Goal: Task Accomplishment & Management: Use online tool/utility

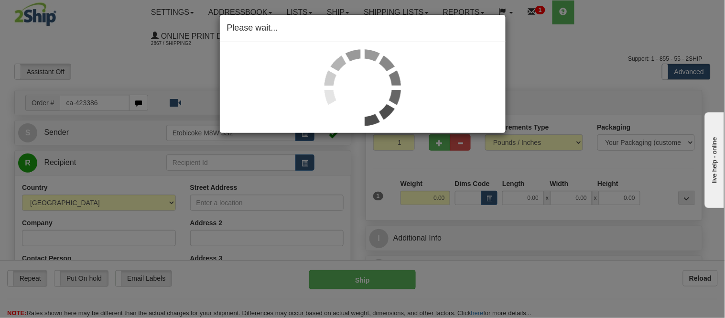
click at [488, 199] on div "Please wait..." at bounding box center [362, 159] width 725 height 318
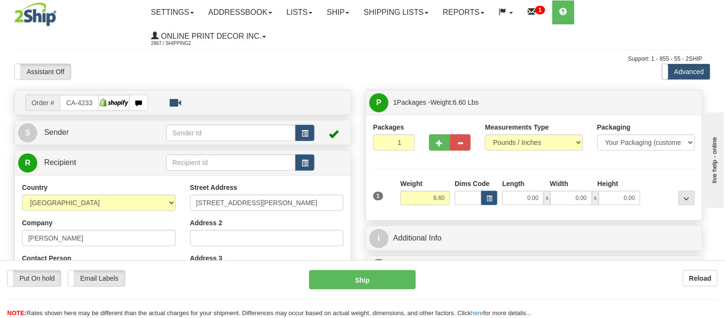
type input "THORNHILL"
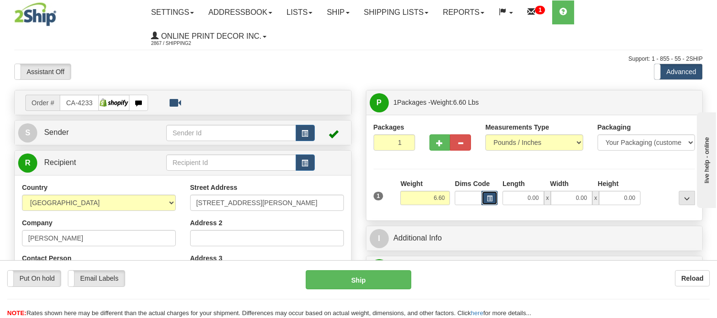
click at [489, 201] on span "button" at bounding box center [490, 198] width 6 height 5
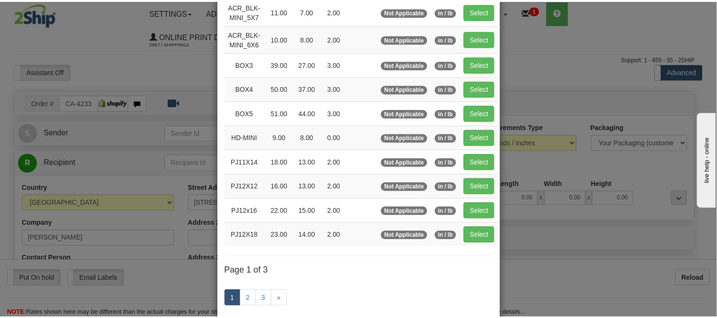
scroll to position [106, 0]
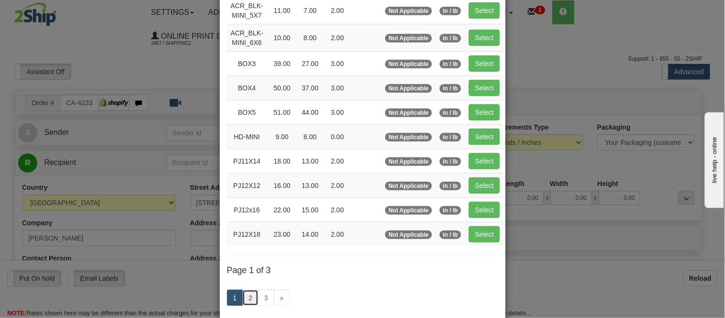
click at [246, 295] on link "2" at bounding box center [250, 298] width 16 height 16
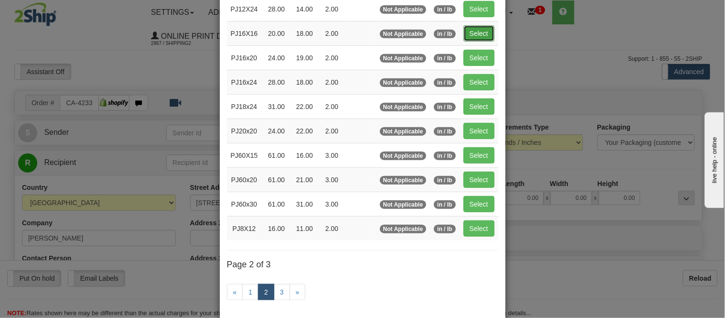
click at [479, 36] on button "Select" at bounding box center [478, 33] width 31 height 16
type input "PJ16X16"
type input "20.00"
type input "18.00"
type input "2.00"
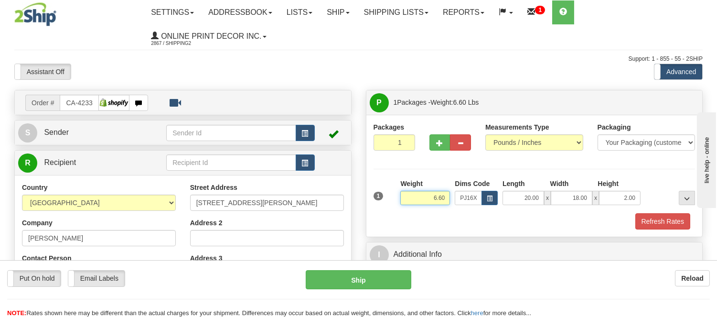
drag, startPoint x: 445, startPoint y: 195, endPoint x: 393, endPoint y: 204, distance: 53.4
click at [393, 204] on div "1 Weight 6.60 Dims Code x x" at bounding box center [534, 196] width 327 height 34
type input "4.98"
click at [434, 147] on button "button" at bounding box center [440, 142] width 21 height 16
radio input "true"
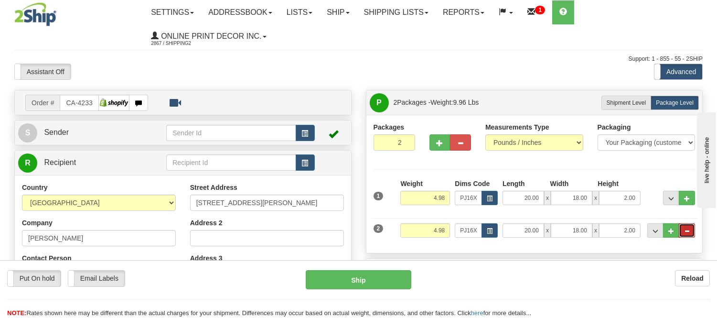
click at [688, 234] on span "..." at bounding box center [687, 230] width 6 height 5
type input "1"
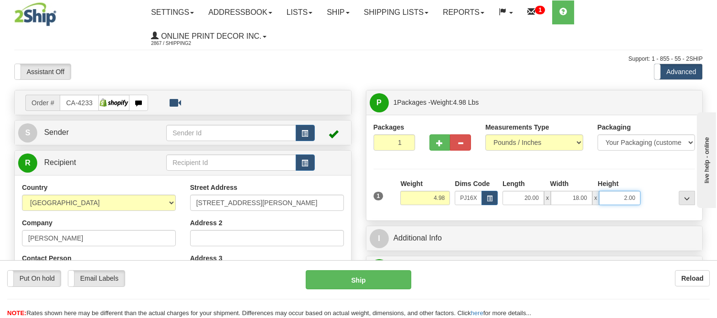
drag, startPoint x: 636, startPoint y: 198, endPoint x: 598, endPoint y: 197, distance: 38.7
click at [598, 197] on div "20.00 x 18.00 x 2.00" at bounding box center [572, 198] width 138 height 14
click button "Delete" at bounding box center [0, 0] width 0 height 0
type input "6.00"
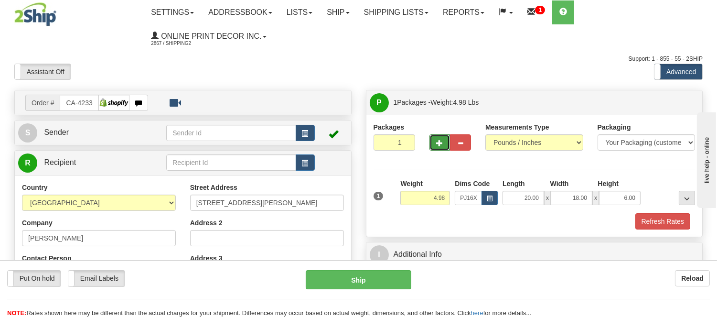
click at [443, 140] on button "button" at bounding box center [440, 142] width 21 height 16
radio input "true"
type input "2"
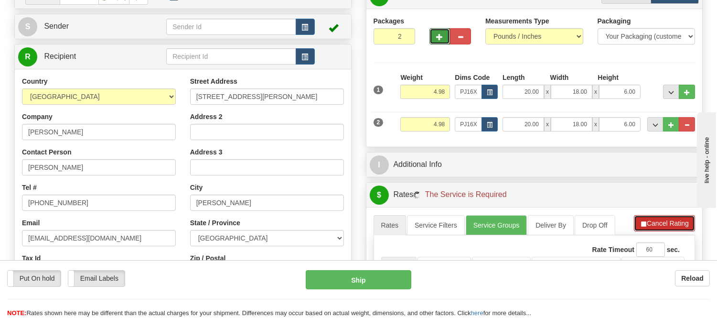
click at [665, 225] on button "Cancel Rating" at bounding box center [664, 223] width 61 height 16
click at [665, 225] on button "Refresh Rates" at bounding box center [665, 223] width 62 height 16
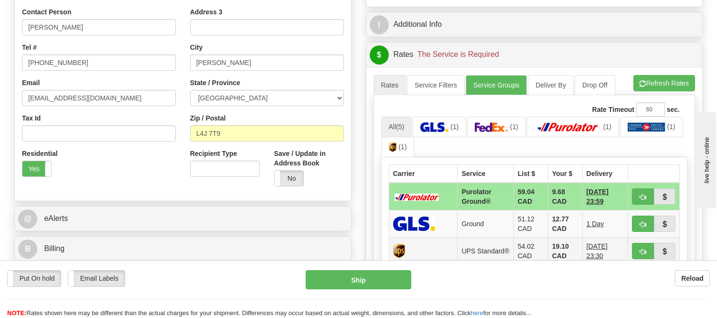
scroll to position [318, 0]
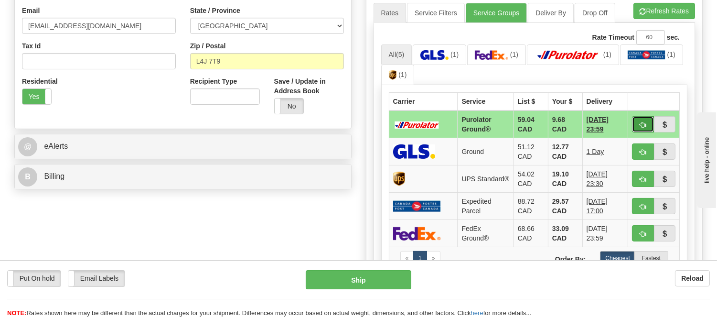
click at [641, 122] on span "button" at bounding box center [643, 125] width 7 height 6
type input "260"
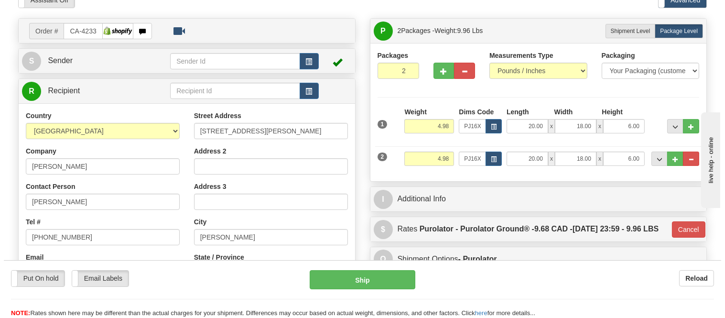
scroll to position [53, 0]
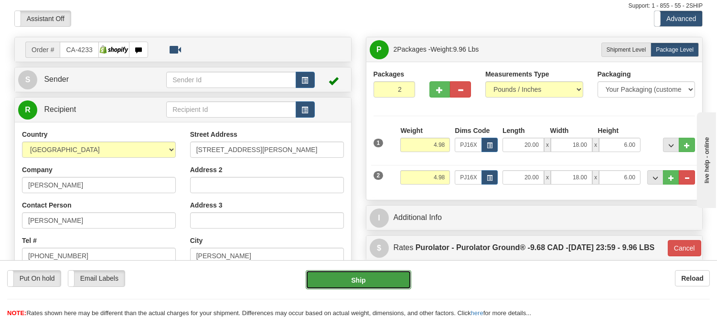
click at [359, 276] on button "Ship" at bounding box center [358, 279] width 105 height 19
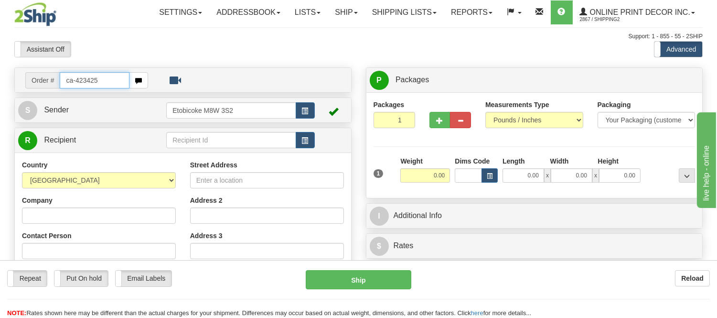
type input "ca-423425"
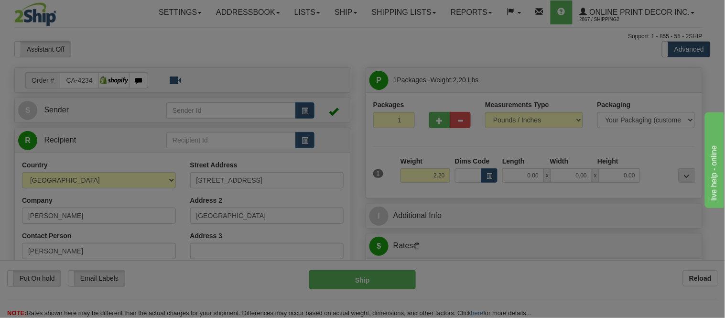
type input "NORTH YORK"
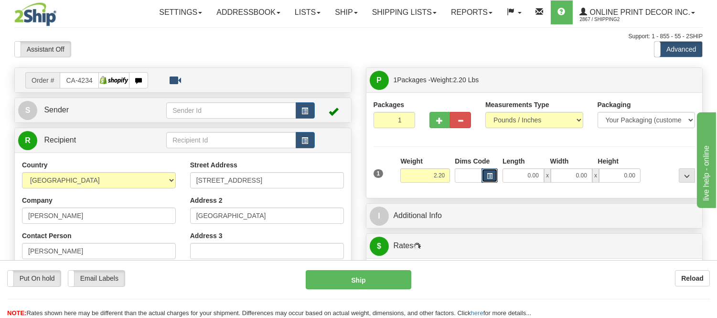
click at [488, 180] on button "button" at bounding box center [490, 175] width 16 height 14
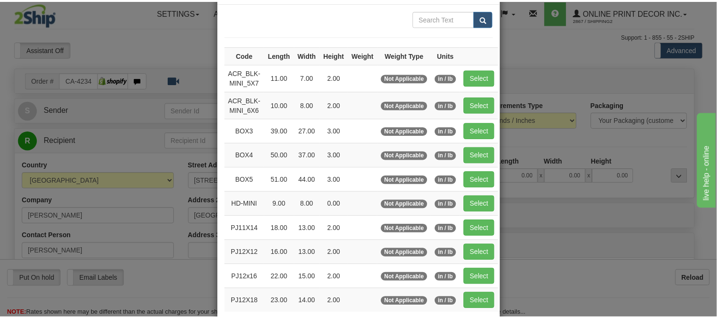
scroll to position [106, 0]
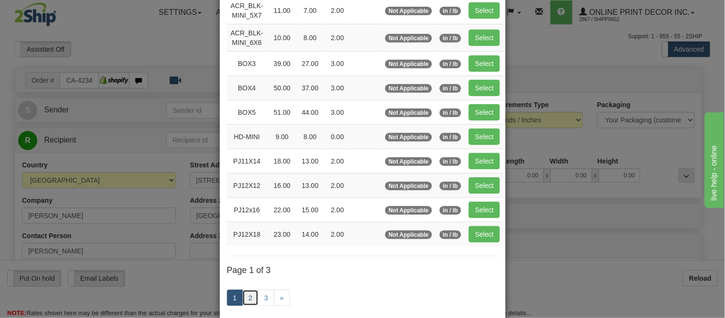
click at [249, 298] on link "2" at bounding box center [250, 298] width 16 height 16
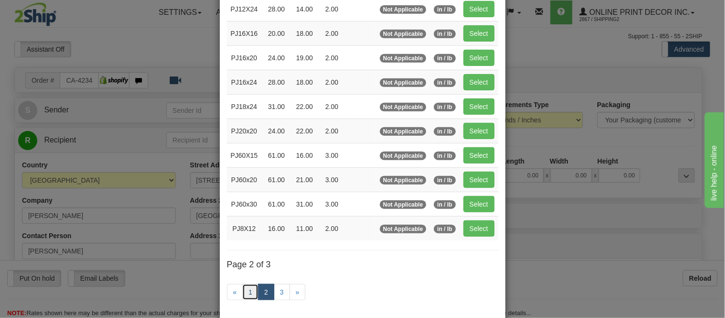
click at [246, 289] on link "1" at bounding box center [250, 292] width 16 height 16
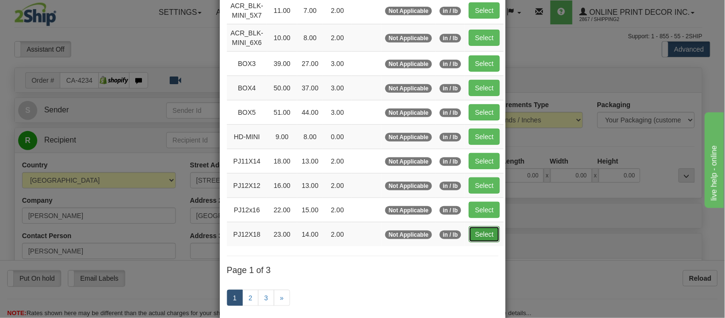
click at [474, 240] on button "Select" at bounding box center [484, 234] width 31 height 16
type input "PJ12X18"
type input "23.00"
type input "14.00"
type input "2.00"
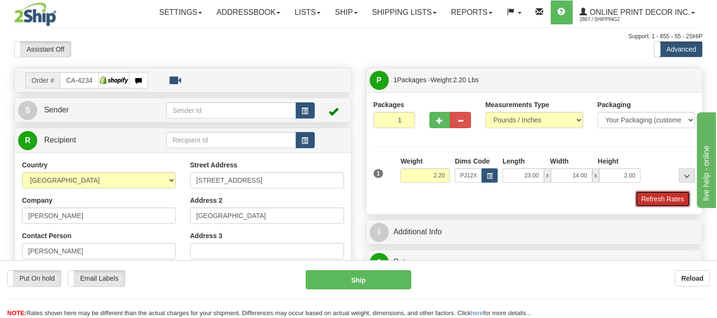
click at [677, 204] on button "Refresh Rates" at bounding box center [662, 199] width 55 height 16
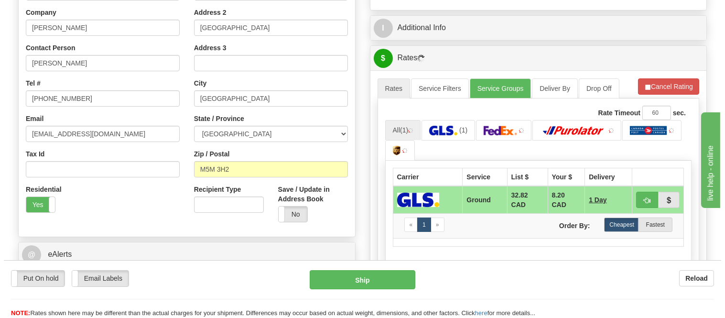
scroll to position [242, 0]
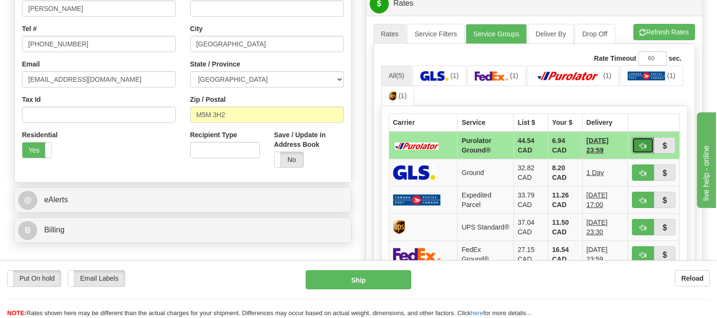
click at [646, 147] on button "button" at bounding box center [643, 145] width 22 height 16
type input "260"
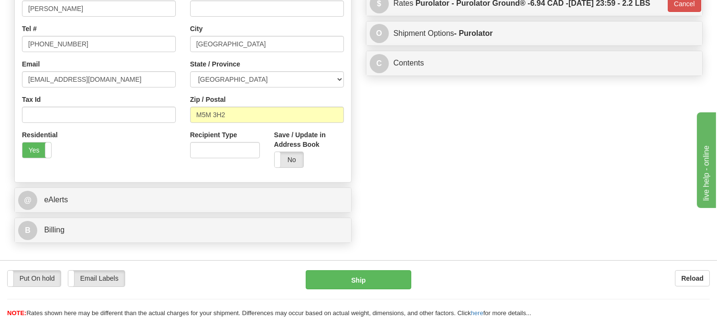
click at [365, 290] on div "Put On hold Put On hold Email Labels Email Labels Edit Reload Ship" at bounding box center [358, 294] width 717 height 48
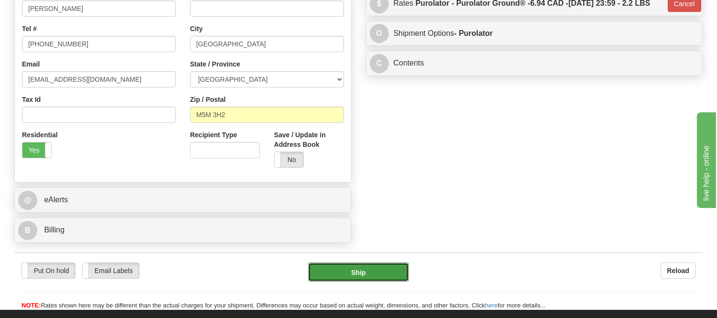
click at [366, 279] on button "Ship" at bounding box center [358, 271] width 100 height 19
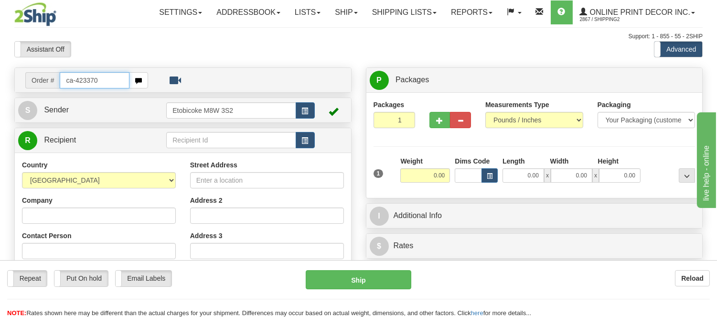
type input "ca-423370"
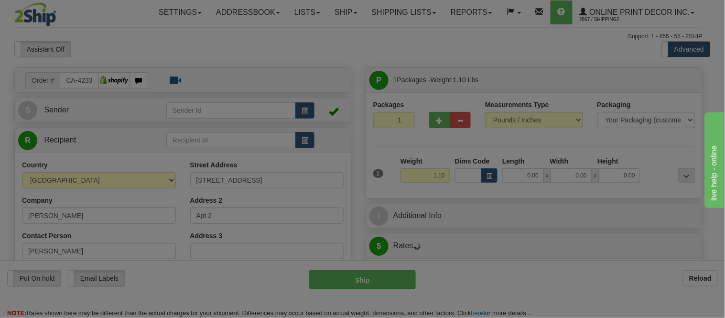
type input "CALGARY"
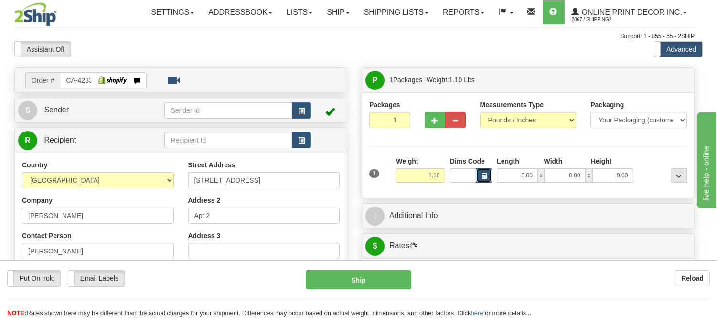
click at [491, 175] on button "button" at bounding box center [484, 175] width 16 height 14
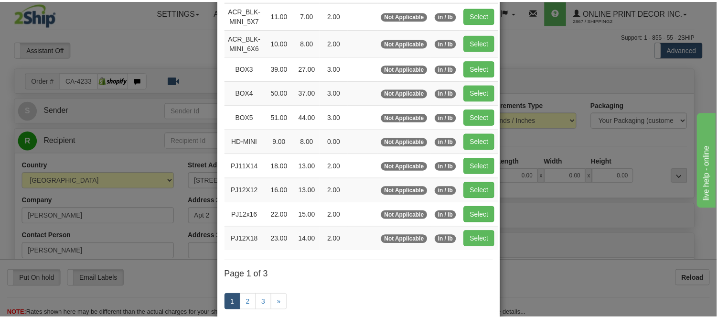
scroll to position [106, 0]
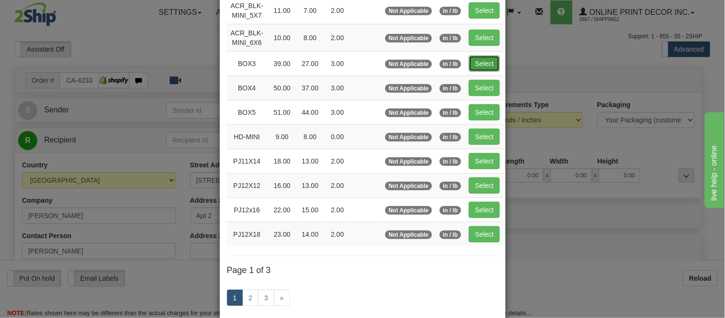
click at [477, 63] on button "Select" at bounding box center [484, 63] width 31 height 16
type input "BOX3"
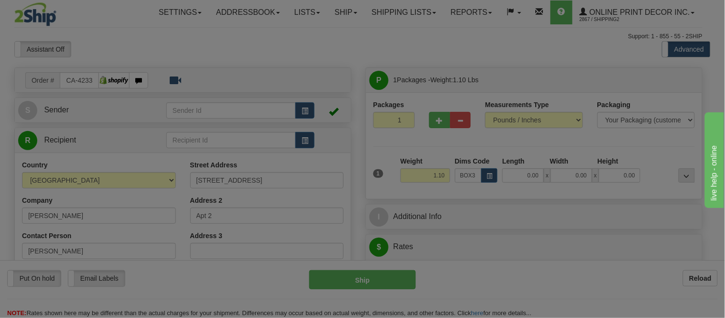
type input "39.00"
type input "27.00"
type input "3.00"
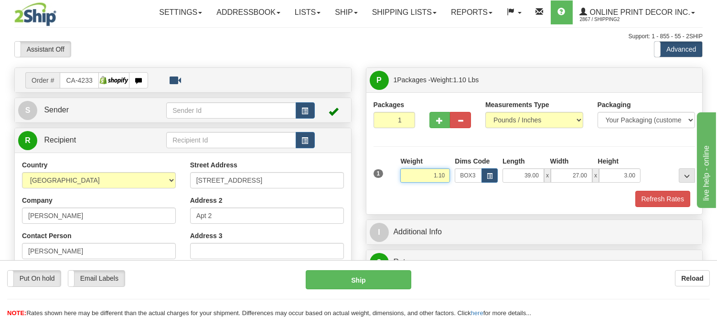
drag, startPoint x: 447, startPoint y: 173, endPoint x: 411, endPoint y: 173, distance: 35.8
click at [411, 173] on input "1.10" at bounding box center [425, 175] width 50 height 14
type input "6.98"
click at [660, 204] on button "Refresh Rates" at bounding box center [662, 199] width 55 height 16
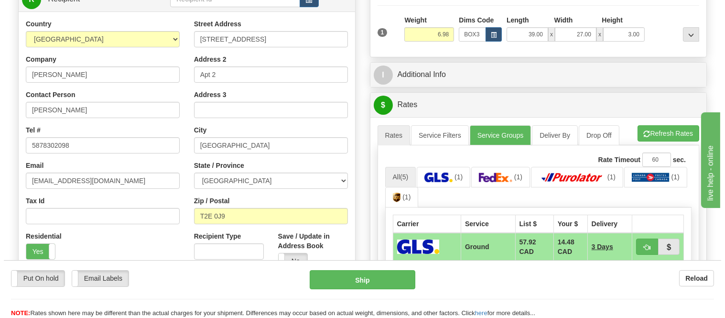
scroll to position [159, 0]
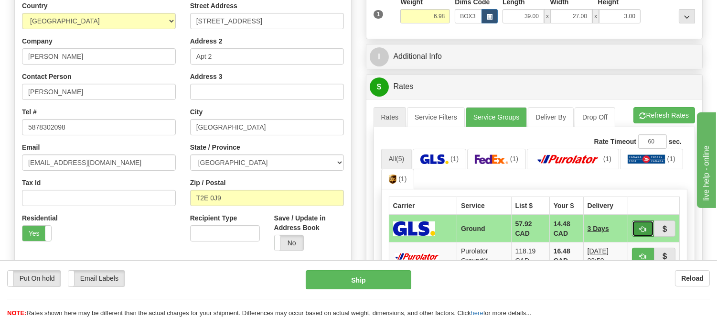
click at [642, 226] on span "button" at bounding box center [643, 229] width 7 height 6
type input "1"
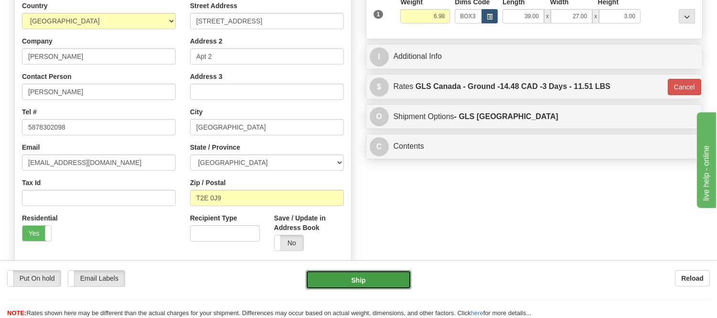
click at [395, 283] on button "Ship" at bounding box center [358, 279] width 105 height 19
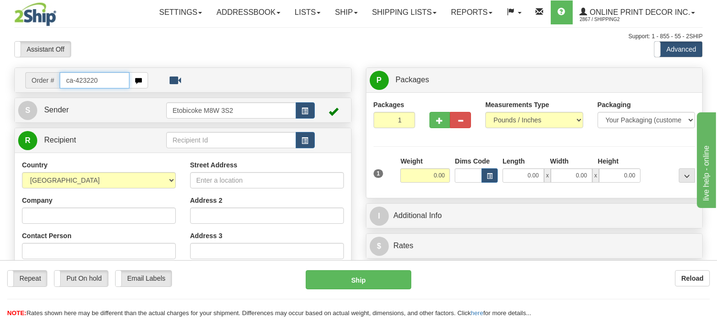
type input "ca-423220"
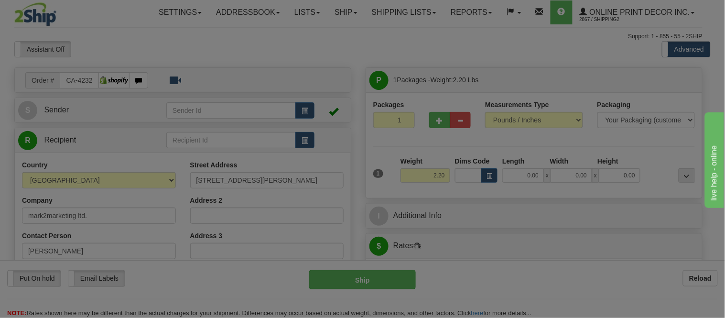
type input "ETOBICOKE"
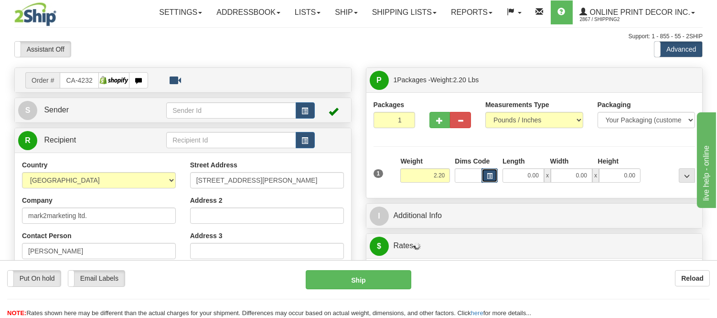
click at [484, 177] on button "button" at bounding box center [490, 175] width 16 height 14
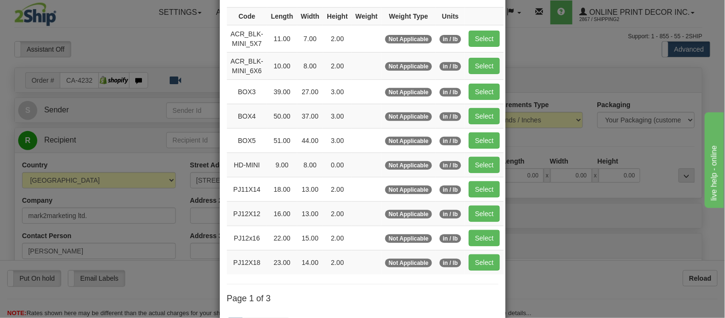
scroll to position [159, 0]
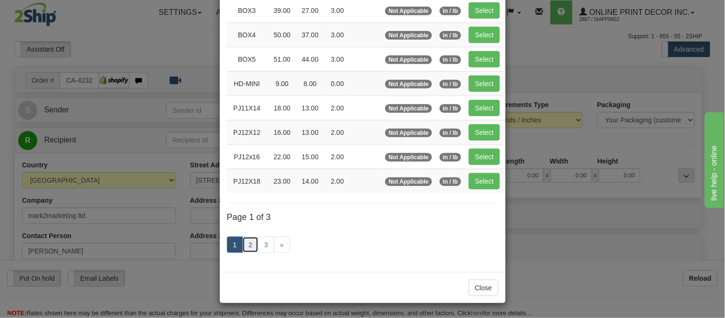
click at [245, 247] on link "2" at bounding box center [250, 244] width 16 height 16
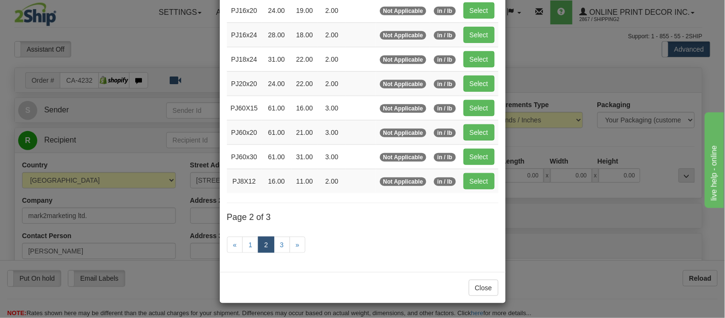
scroll to position [155, 0]
click at [469, 54] on button "Select" at bounding box center [478, 59] width 31 height 16
type input "PJ18x24"
type input "31.00"
type input "22.00"
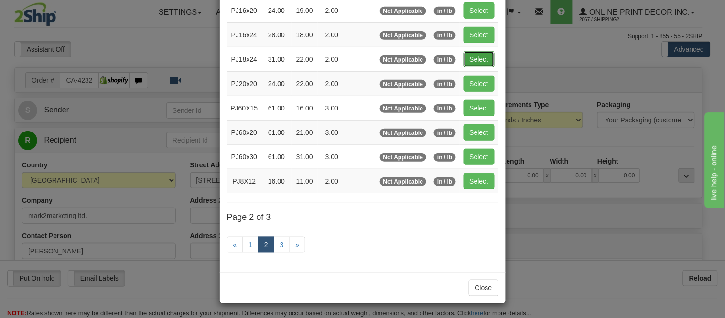
type input "2.00"
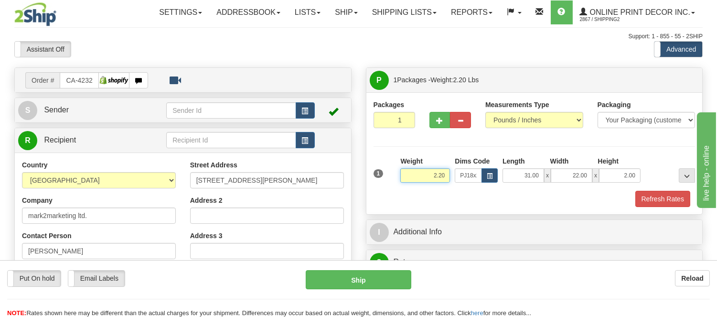
drag, startPoint x: 448, startPoint y: 172, endPoint x: 402, endPoint y: 191, distance: 49.5
click at [402, 191] on div "1 Weight 2.20 Dims Code PJ18x24 Length Width Height x x" at bounding box center [535, 181] width 322 height 51
type input "6.98"
drag, startPoint x: 636, startPoint y: 177, endPoint x: 600, endPoint y: 179, distance: 36.4
click at [600, 179] on input "2.00" at bounding box center [620, 175] width 42 height 14
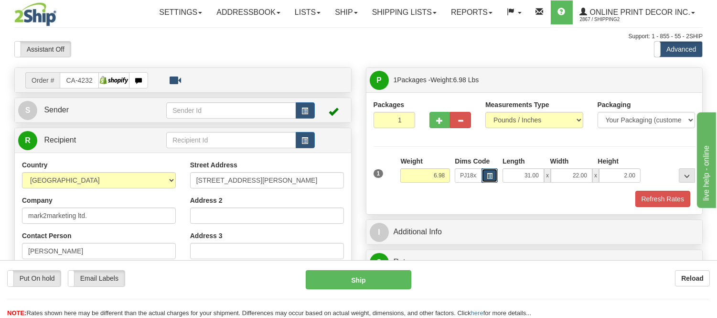
click at [485, 173] on button "button" at bounding box center [490, 175] width 16 height 14
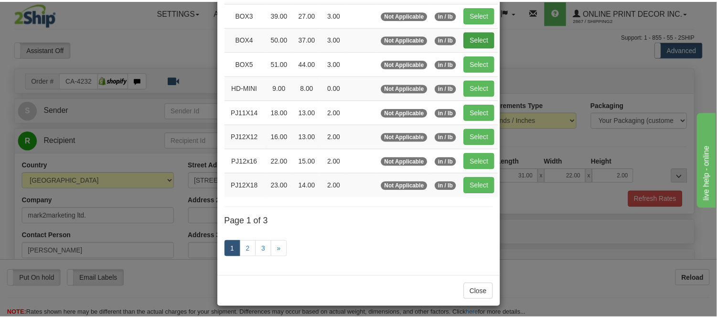
scroll to position [0, 0]
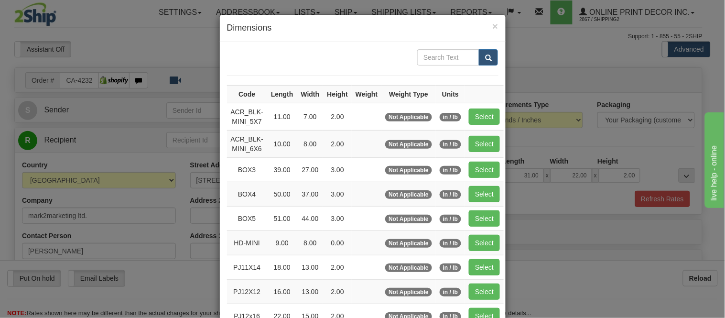
click at [534, 189] on div "× Dimensions Code Length Width Height Weight Weight Type Units ACR_BLK-MINI_5X7…" at bounding box center [362, 159] width 725 height 318
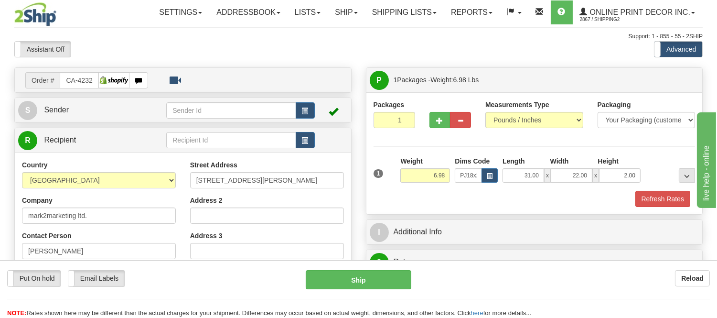
drag, startPoint x: 641, startPoint y: 174, endPoint x: 593, endPoint y: 184, distance: 49.3
click at [593, 184] on div "1 Weight 6.98 Dims Code x x" at bounding box center [534, 173] width 327 height 34
drag, startPoint x: 635, startPoint y: 175, endPoint x: 587, endPoint y: 181, distance: 49.1
click at [587, 181] on div "31.00 x 22.00 x 2.00" at bounding box center [572, 175] width 138 height 14
click button "Delete" at bounding box center [0, 0] width 0 height 0
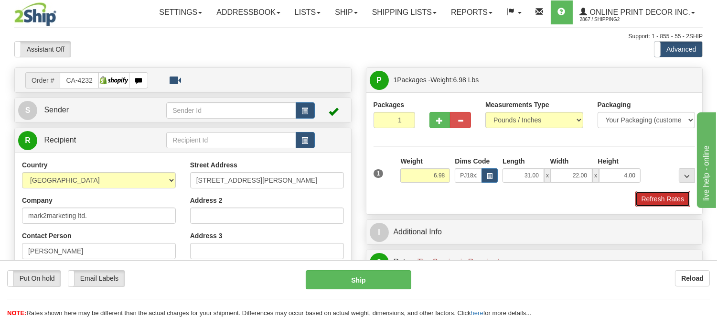
click at [642, 200] on button "Refresh Rates" at bounding box center [662, 199] width 55 height 16
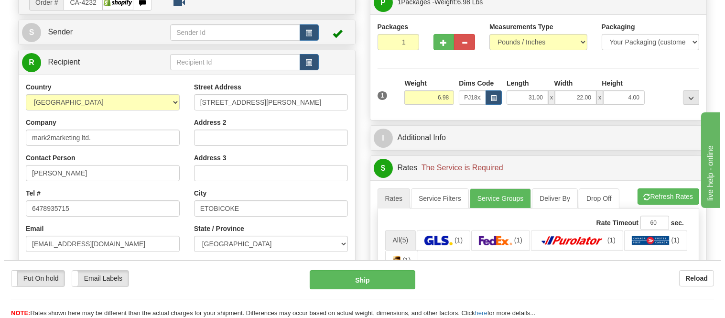
scroll to position [53, 0]
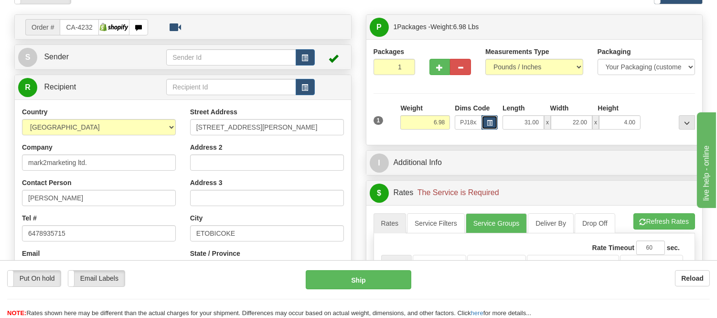
click at [495, 123] on button "button" at bounding box center [490, 122] width 16 height 14
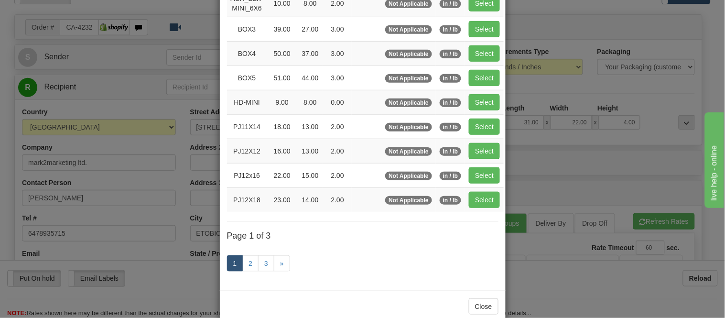
scroll to position [161, 0]
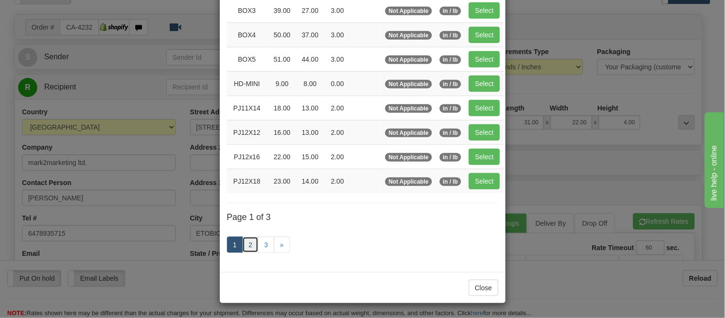
click at [252, 240] on link "2" at bounding box center [250, 244] width 16 height 16
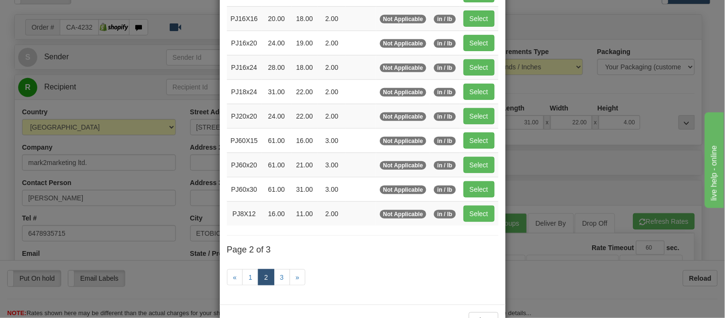
scroll to position [102, 0]
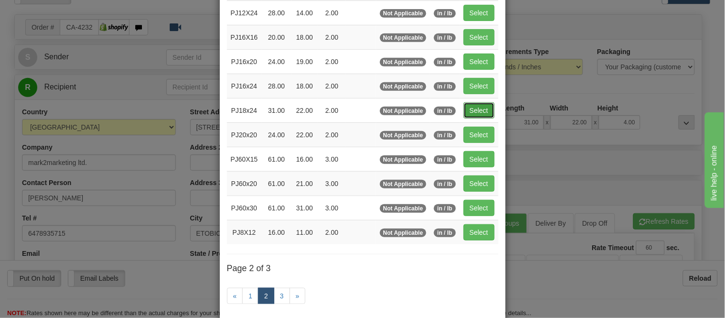
click at [481, 104] on button "Select" at bounding box center [478, 110] width 31 height 16
type input "2.00"
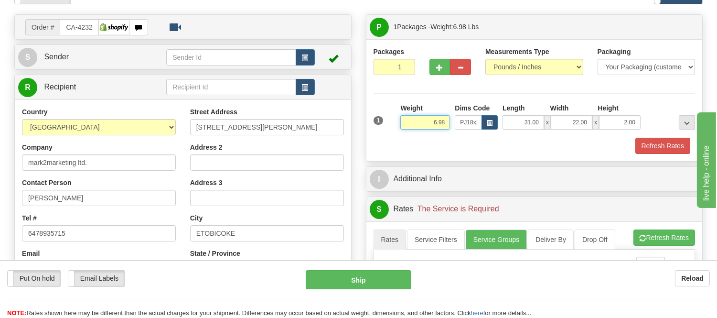
drag, startPoint x: 445, startPoint y: 122, endPoint x: 389, endPoint y: 120, distance: 56.4
click at [389, 120] on div "1 Weight 6.98 Dims Code x x" at bounding box center [534, 120] width 327 height 34
click at [432, 119] on input "34.98" at bounding box center [425, 122] width 50 height 14
type input "4.98"
click at [438, 68] on span "button" at bounding box center [440, 67] width 7 height 6
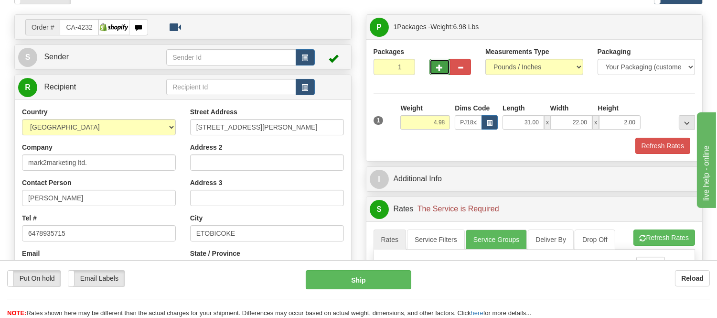
radio input "true"
type input "2"
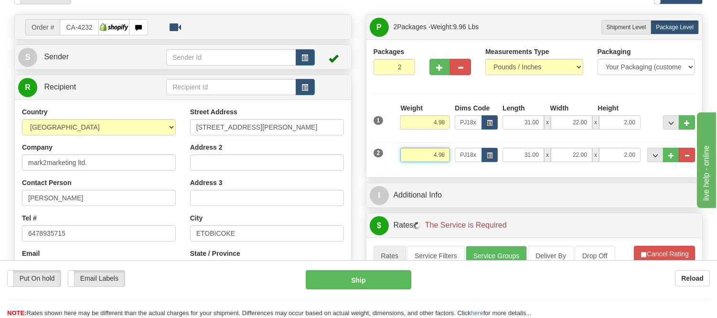
drag, startPoint x: 448, startPoint y: 154, endPoint x: 405, endPoint y: 158, distance: 43.6
click at [405, 158] on input "4.98" at bounding box center [425, 155] width 50 height 14
type input "3.00"
click at [497, 158] on button "button" at bounding box center [490, 155] width 16 height 14
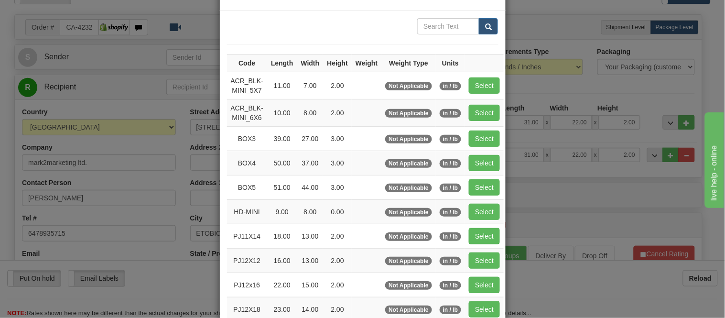
scroll to position [159, 0]
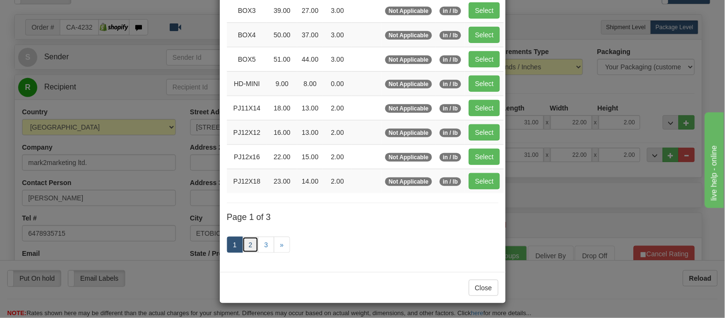
click at [248, 243] on link "2" at bounding box center [250, 244] width 16 height 16
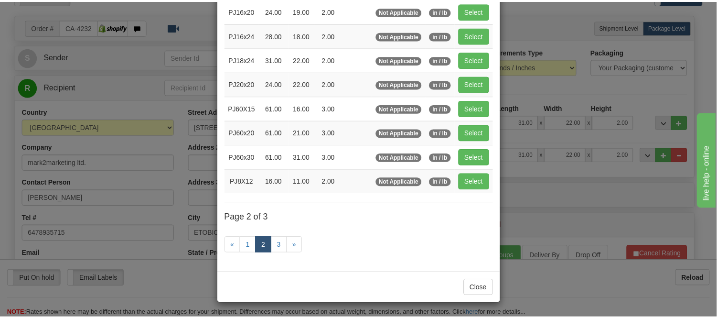
scroll to position [155, 0]
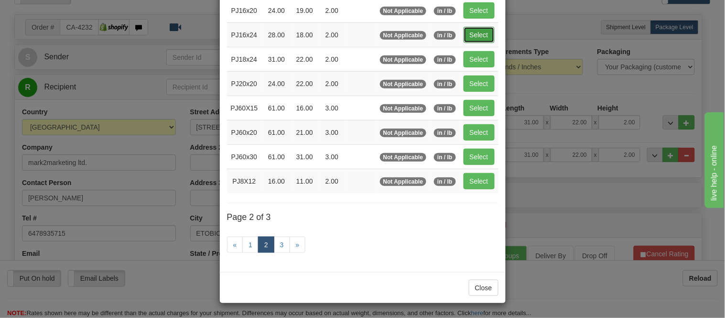
click at [471, 27] on button "Select" at bounding box center [478, 35] width 31 height 16
type input "PJ16x24"
type input "28.00"
type input "18.00"
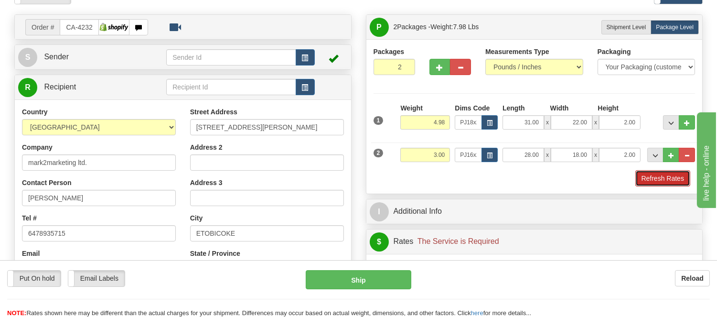
click at [677, 179] on button "Refresh Rates" at bounding box center [662, 178] width 55 height 16
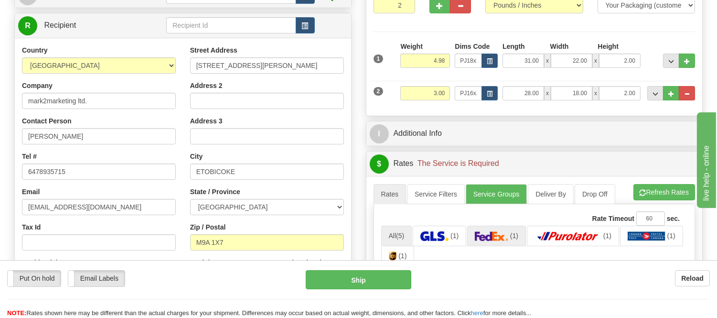
scroll to position [212, 0]
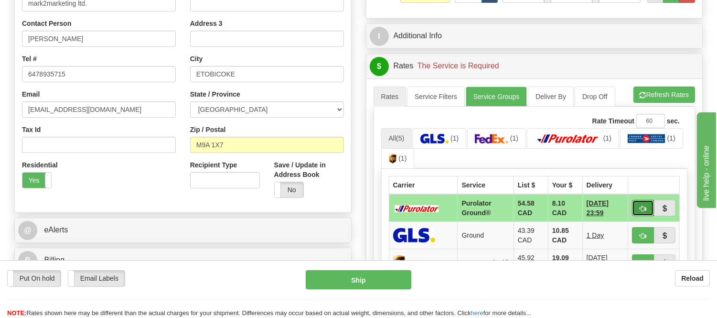
click at [643, 200] on button "button" at bounding box center [643, 208] width 22 height 16
type input "260"
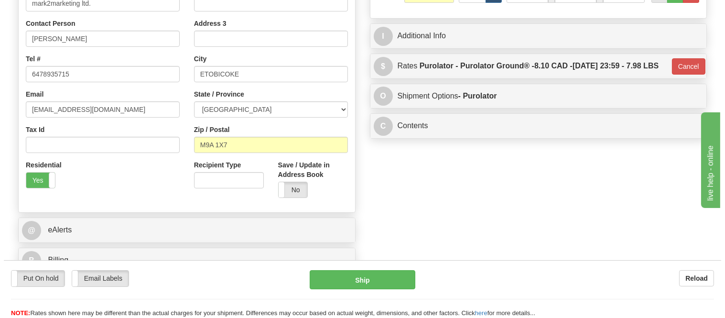
scroll to position [0, 0]
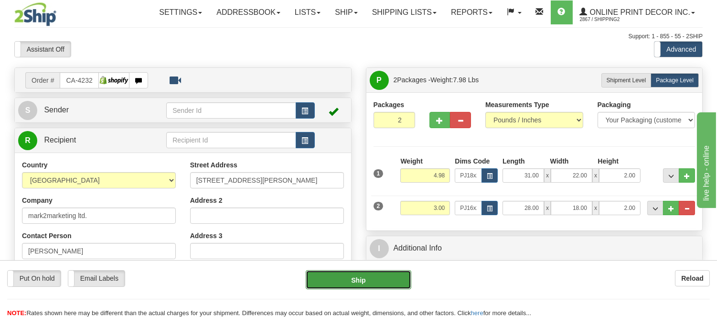
click at [379, 280] on button "Ship" at bounding box center [358, 279] width 105 height 19
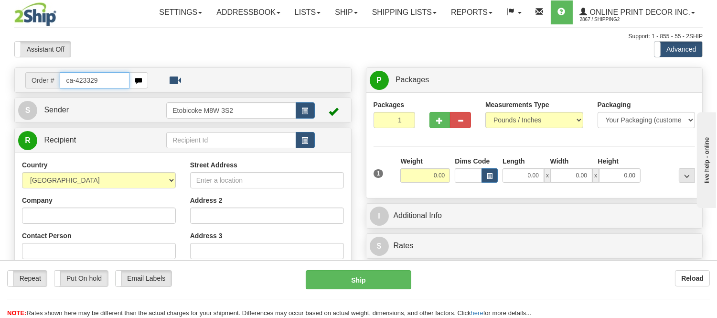
type input "ca-423329"
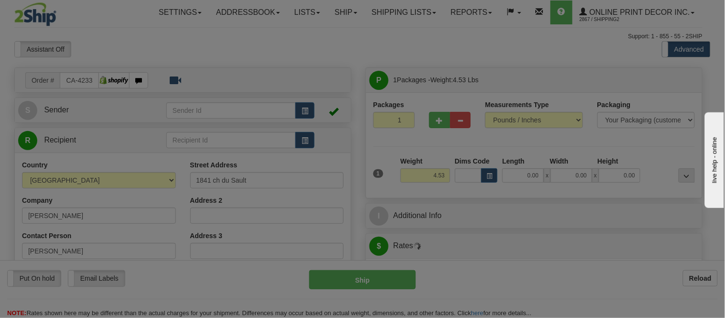
type input "LEVIS"
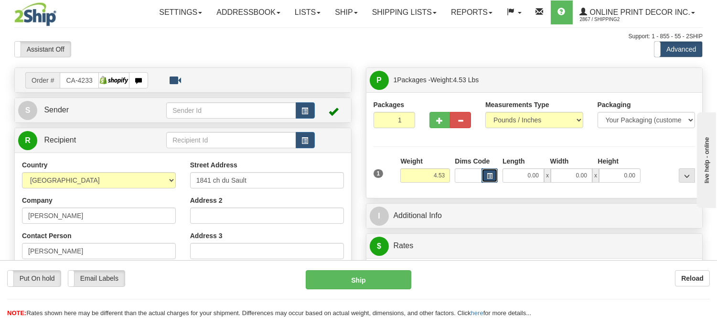
click at [495, 171] on button "button" at bounding box center [490, 175] width 16 height 14
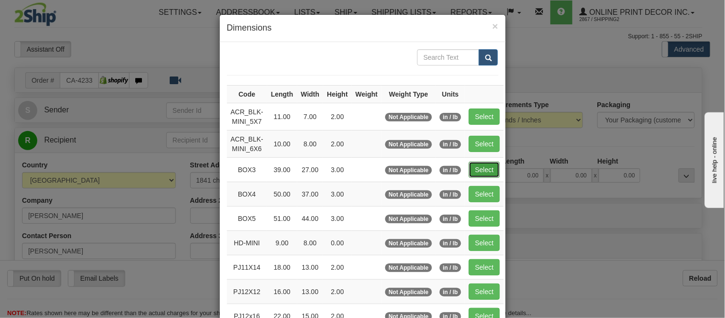
click at [474, 169] on button "Select" at bounding box center [484, 169] width 31 height 16
type input "BOX3"
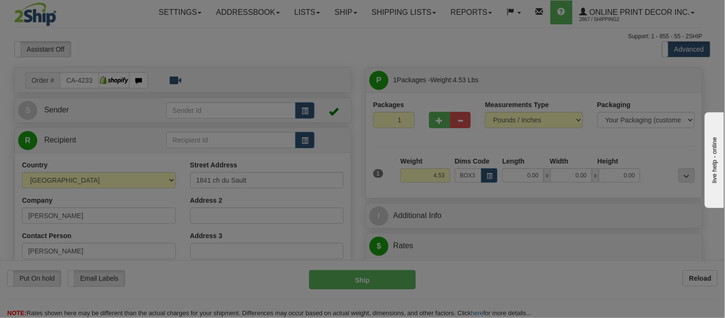
type input "39.00"
type input "27.00"
type input "3.00"
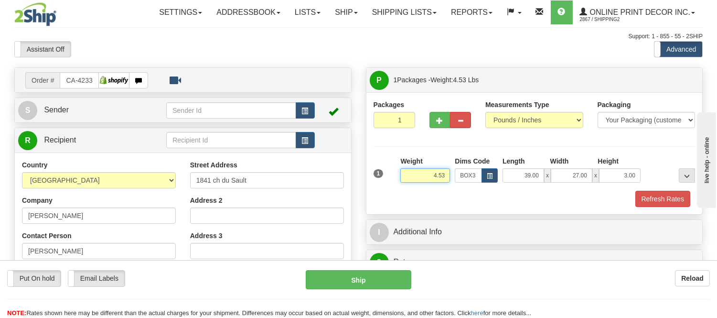
drag, startPoint x: 445, startPoint y: 172, endPoint x: 376, endPoint y: 185, distance: 69.9
click at [376, 185] on div "1 Weight 4.53 Dims Code BOX3" at bounding box center [534, 173] width 327 height 34
type input "10.00"
click at [436, 128] on button "button" at bounding box center [440, 120] width 21 height 16
radio input "true"
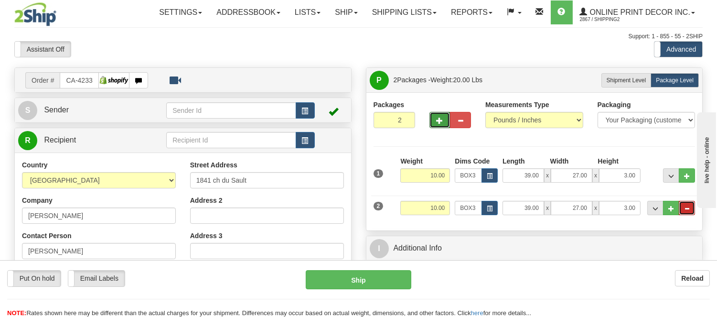
click at [689, 204] on button "..." at bounding box center [687, 208] width 16 height 14
type input "1"
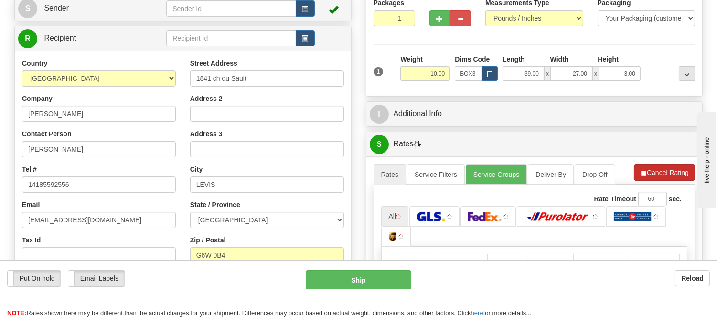
scroll to position [106, 0]
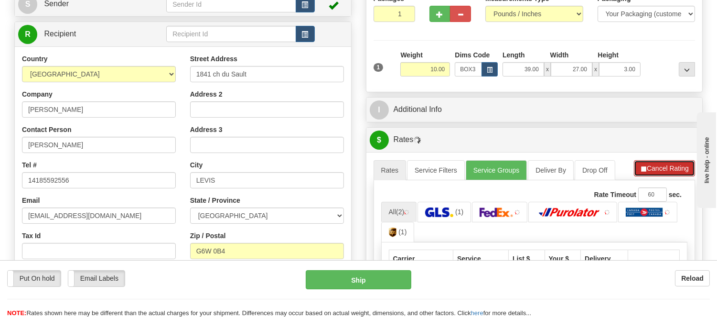
click at [665, 174] on button "Cancel Rating" at bounding box center [664, 168] width 61 height 16
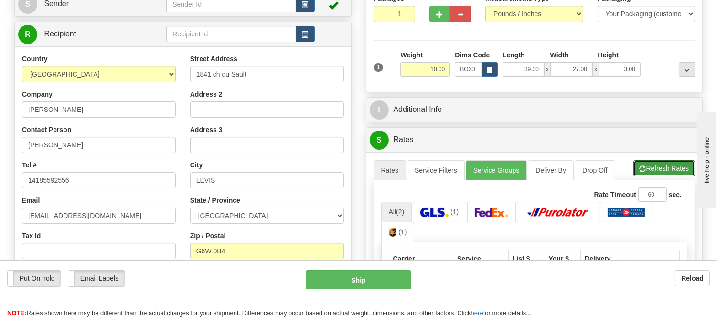
click at [665, 174] on button "Refresh Rates" at bounding box center [665, 168] width 62 height 16
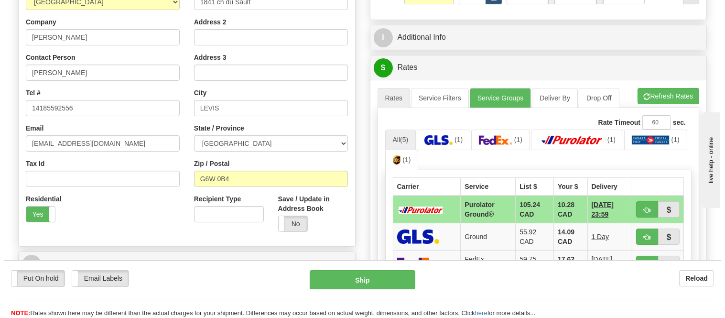
scroll to position [212, 0]
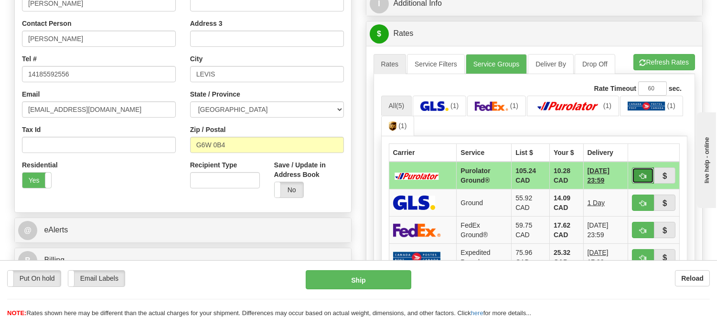
click at [642, 178] on span "button" at bounding box center [643, 176] width 7 height 6
type input "260"
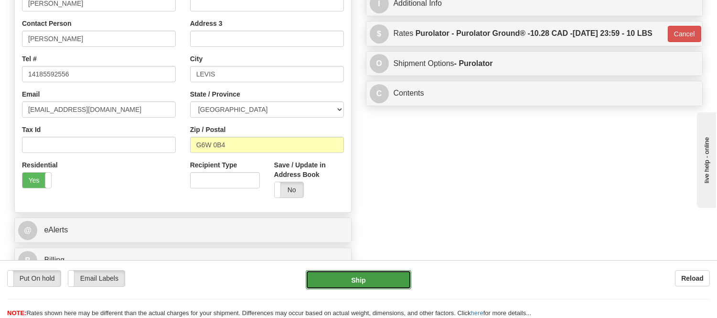
click at [323, 285] on button "Ship" at bounding box center [358, 279] width 105 height 19
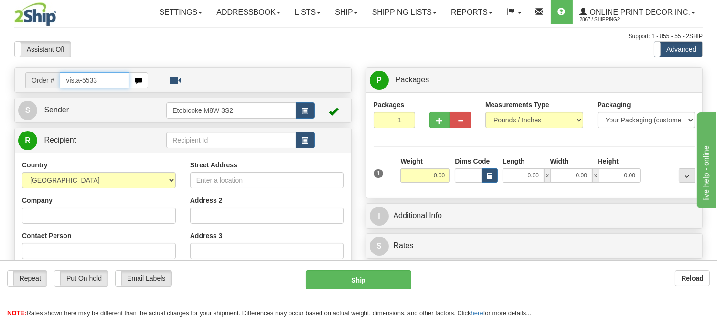
type input "vista-5533"
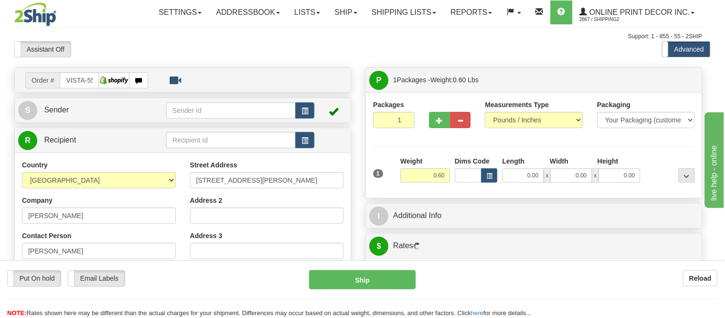
type input "SAINT-LAURENT"
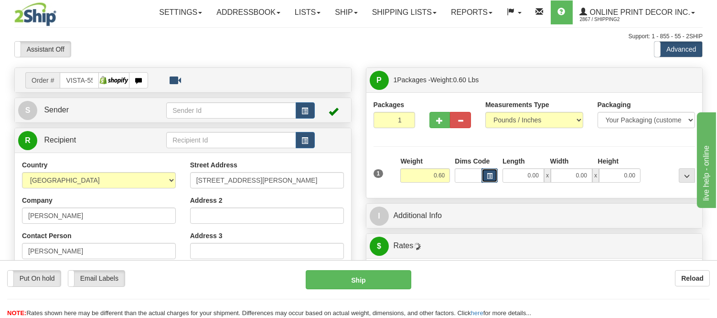
click at [488, 179] on span "button" at bounding box center [490, 175] width 6 height 5
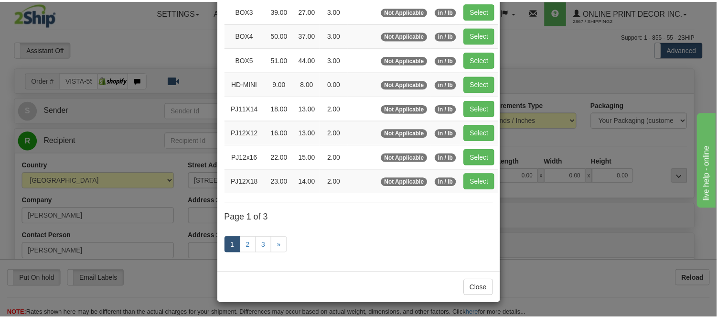
scroll to position [161, 0]
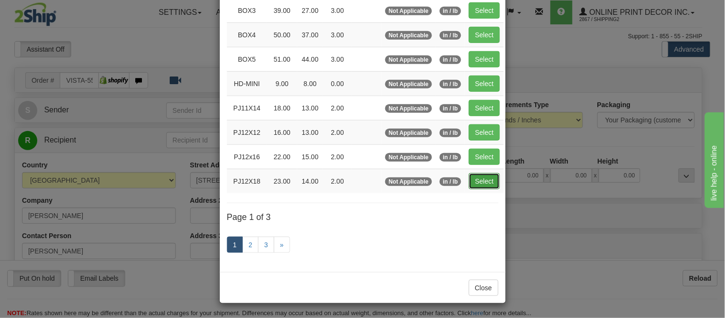
click at [473, 180] on button "Select" at bounding box center [484, 181] width 31 height 16
type input "PJ12X18"
type input "23.00"
type input "14.00"
type input "2.00"
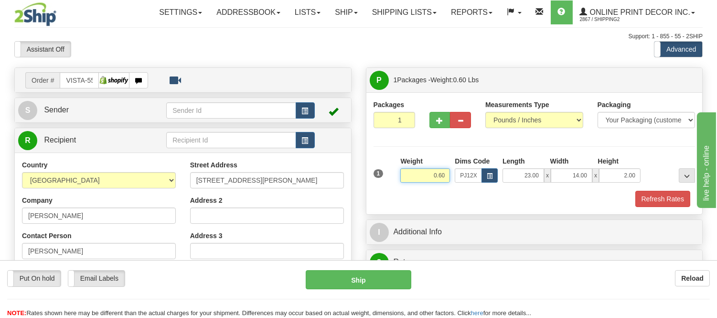
drag, startPoint x: 449, startPoint y: 170, endPoint x: 398, endPoint y: 188, distance: 54.0
click at [398, 188] on div "Weight 0.60" at bounding box center [425, 172] width 54 height 33
type input "1.10"
click at [659, 207] on div "Packages 1 1 Measurements Type" at bounding box center [534, 153] width 336 height 122
click at [659, 198] on button "Refresh Rates" at bounding box center [662, 199] width 55 height 16
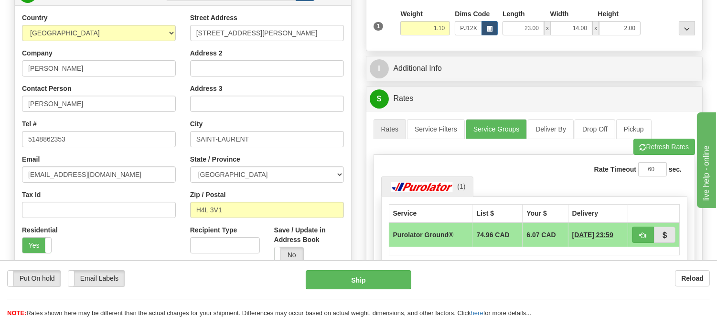
scroll to position [53, 0]
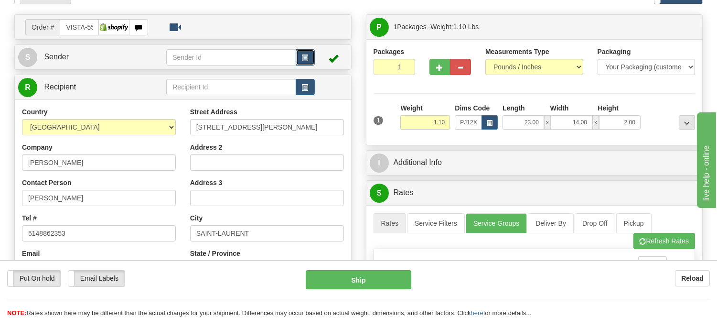
click at [302, 60] on span "button" at bounding box center [305, 58] width 7 height 6
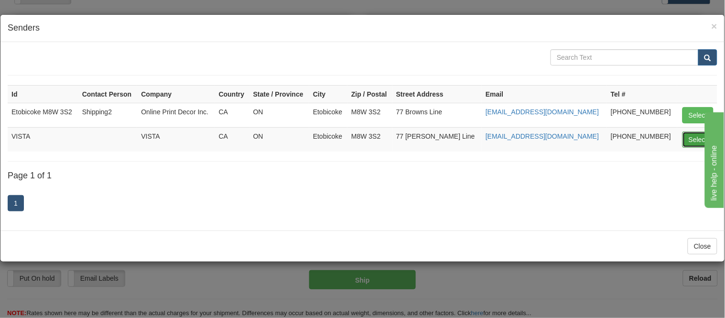
click at [700, 137] on button "Select" at bounding box center [697, 139] width 31 height 16
type input "VISTA"
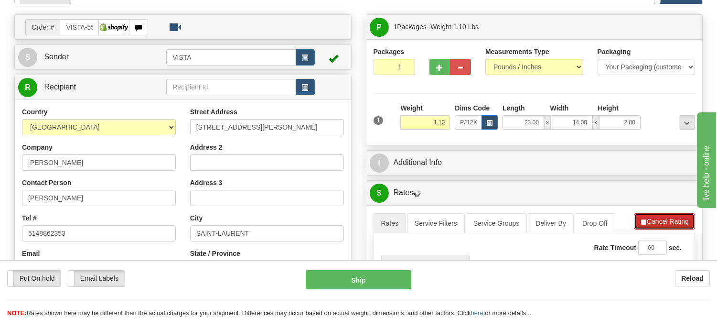
click at [670, 226] on button "Cancel Rating" at bounding box center [664, 221] width 61 height 16
click at [670, 226] on button "Refresh Rates" at bounding box center [665, 221] width 62 height 16
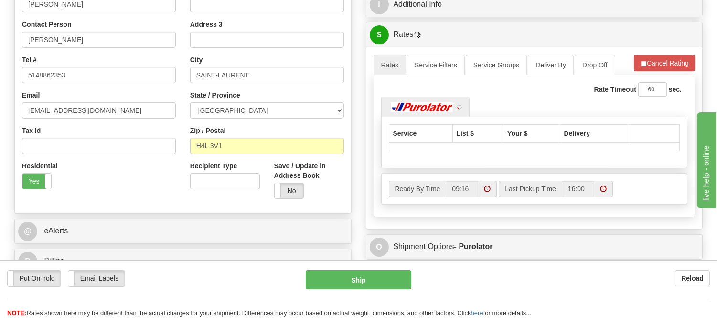
scroll to position [212, 0]
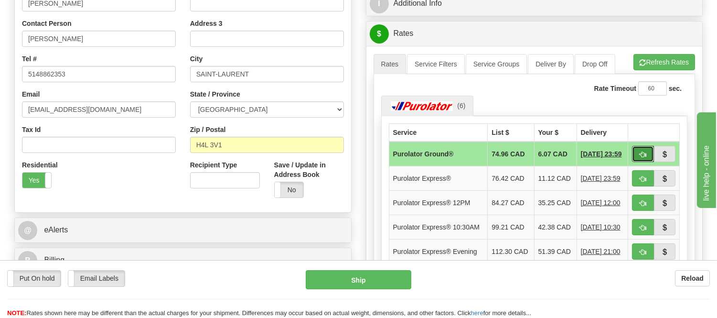
click at [641, 154] on span "button" at bounding box center [643, 154] width 7 height 6
type input "260"
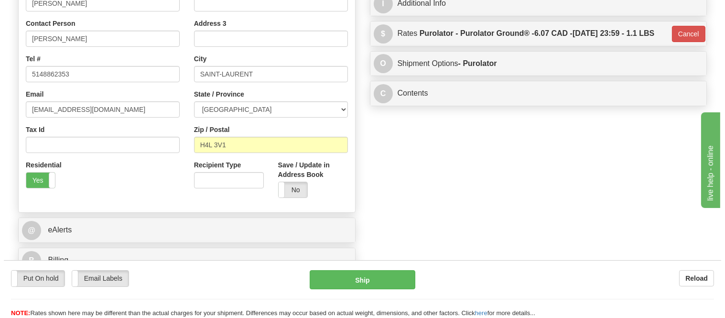
scroll to position [0, 0]
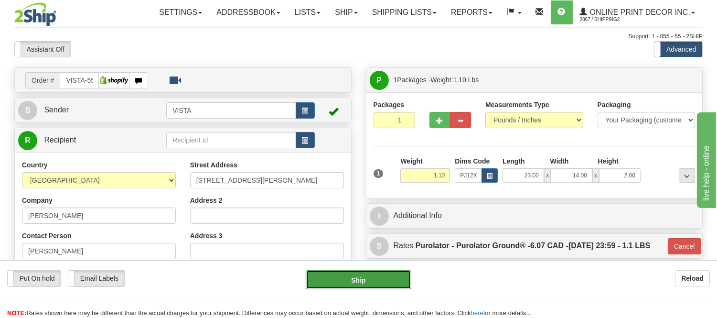
click at [385, 274] on button "Ship" at bounding box center [358, 279] width 105 height 19
